Goal: Book appointment/travel/reservation

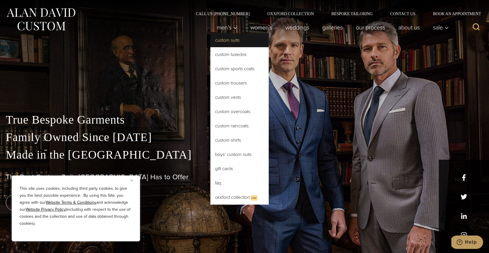
click at [225, 41] on link "Custom Suits" at bounding box center [239, 40] width 58 height 14
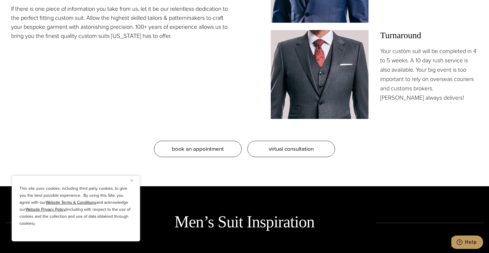
scroll to position [615, 0]
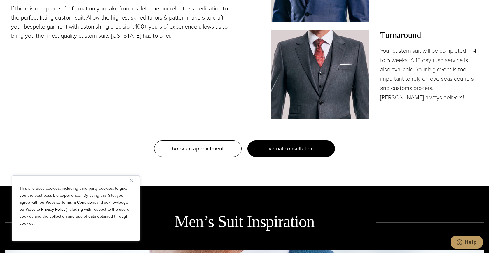
click at [289, 148] on span "virtual consultation" at bounding box center [291, 148] width 45 height 8
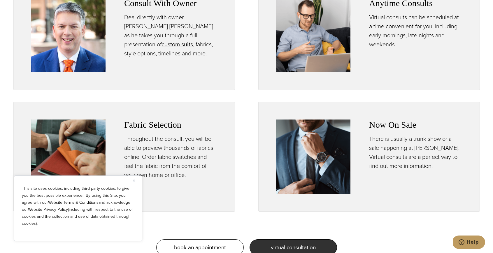
scroll to position [420, 0]
